Goal: Task Accomplishment & Management: Manage account settings

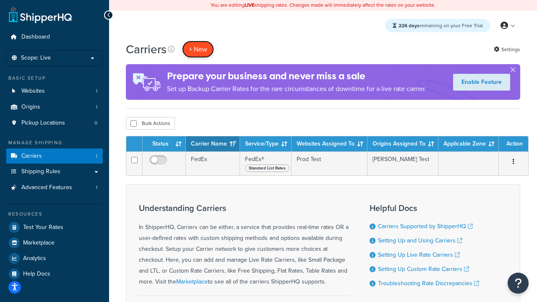
click at [198, 50] on button "+ New" at bounding box center [198, 49] width 32 height 17
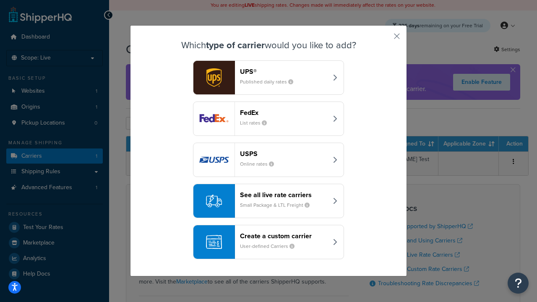
click at [269, 119] on div "FedEx List rates" at bounding box center [284, 119] width 88 height 20
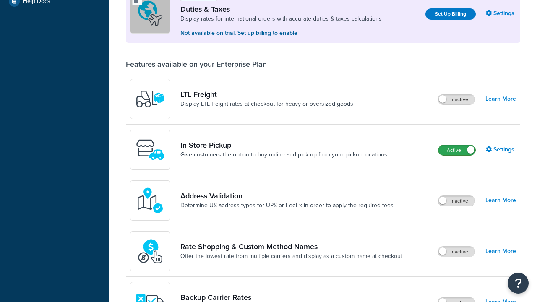
scroll to position [257, 0]
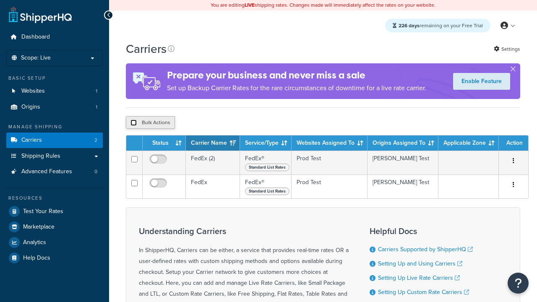
click at [133, 123] on input "checkbox" at bounding box center [134, 123] width 6 height 6
checkbox input "true"
click at [0, 0] on button "Delete" at bounding box center [0, 0] width 0 height 0
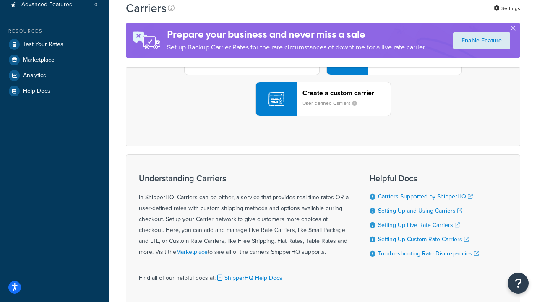
click at [323, 116] on div "UPS® Published daily rates FedEx List rates USPS Online rates See all live rate…" at bounding box center [323, 58] width 377 height 117
click at [418, 15] on header "FedEx" at bounding box center [418, 11] width 88 height 8
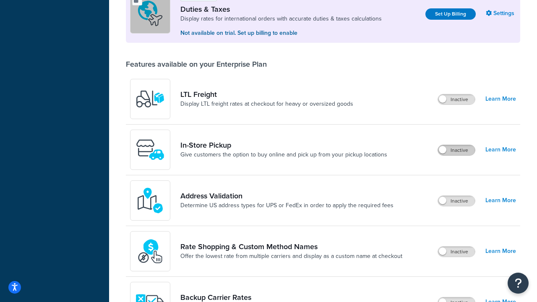
click at [457, 151] on label "Inactive" at bounding box center [456, 150] width 37 height 10
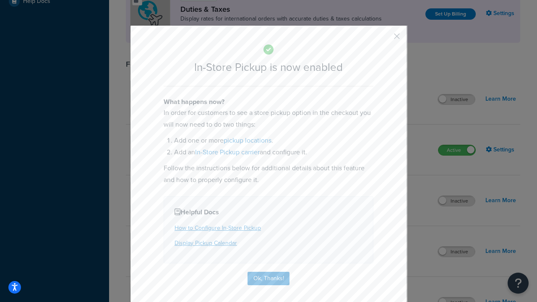
click at [384, 39] on button "button" at bounding box center [385, 39] width 2 height 2
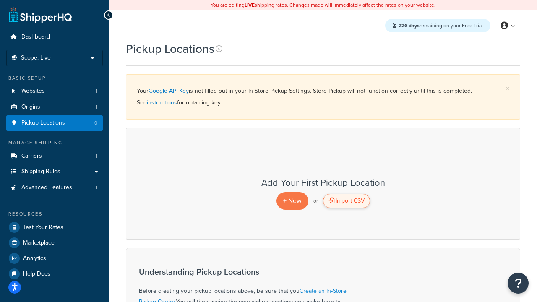
click at [346, 201] on div "Import CSV" at bounding box center [346, 201] width 47 height 14
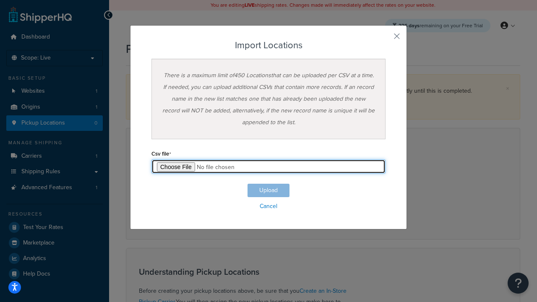
click at [269, 167] on input "file" at bounding box center [269, 166] width 234 height 14
type input "C:\fakepath\importLocationsSuccess.csv"
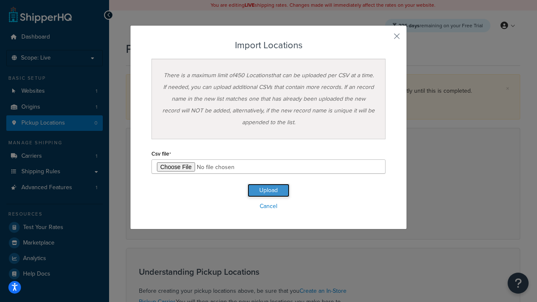
click at [269, 191] on button "Upload" at bounding box center [269, 190] width 42 height 13
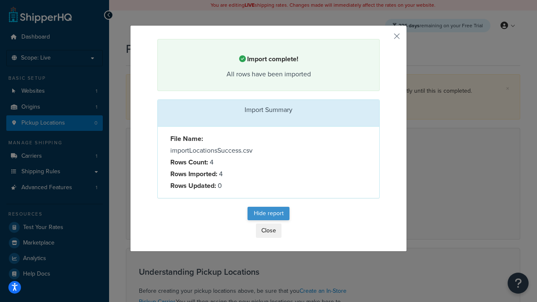
click at [269, 214] on button "Hide report" at bounding box center [269, 213] width 42 height 13
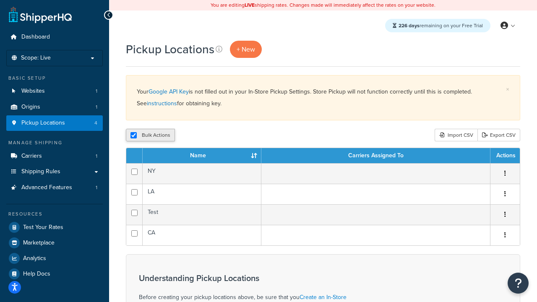
click at [139, 136] on button "Bulk Actions" at bounding box center [150, 135] width 49 height 13
checkbox input "true"
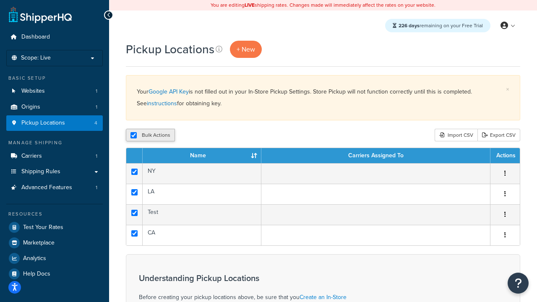
checkbox input "true"
click at [223, 136] on button "Delete" at bounding box center [223, 135] width 29 height 13
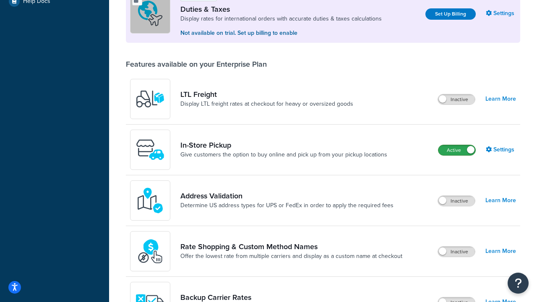
scroll to position [257, 0]
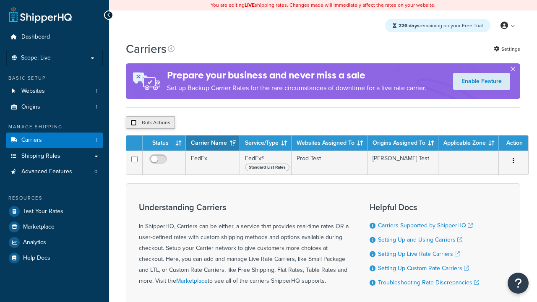
click at [133, 123] on input "checkbox" at bounding box center [134, 123] width 6 height 6
checkbox input "true"
click at [0, 0] on button "Delete" at bounding box center [0, 0] width 0 height 0
